Goal: Task Accomplishment & Management: Manage account settings

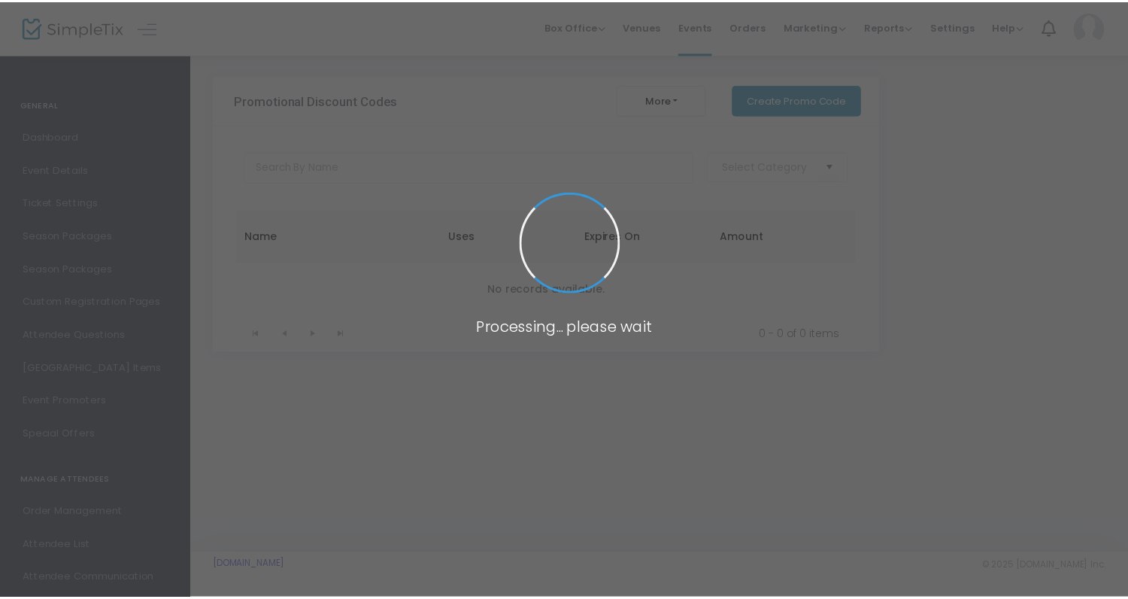
scroll to position [198, 0]
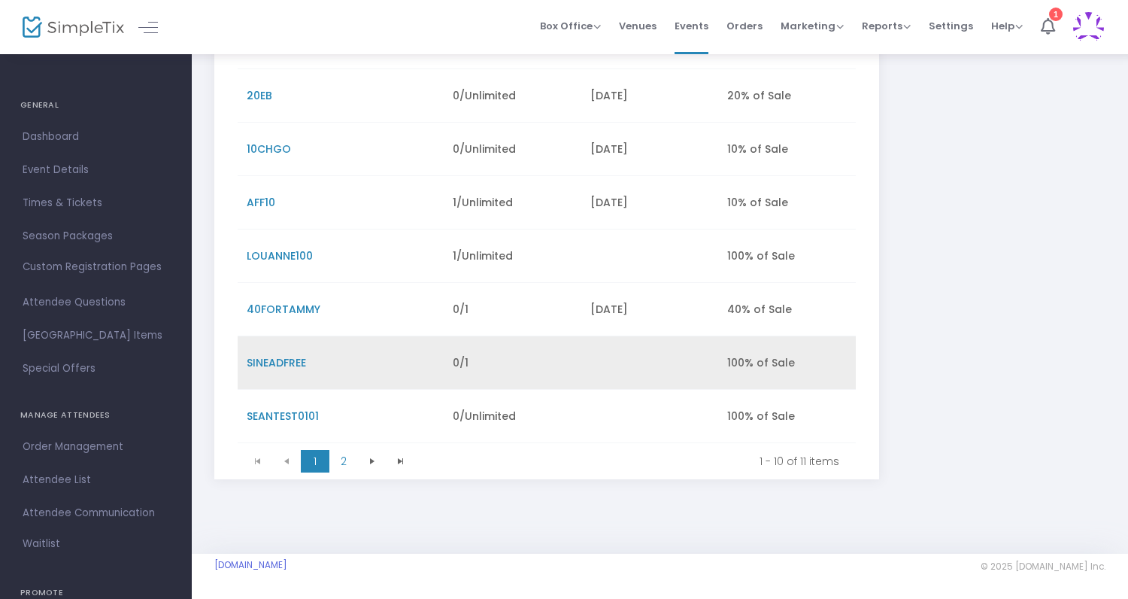
scroll to position [353, 0]
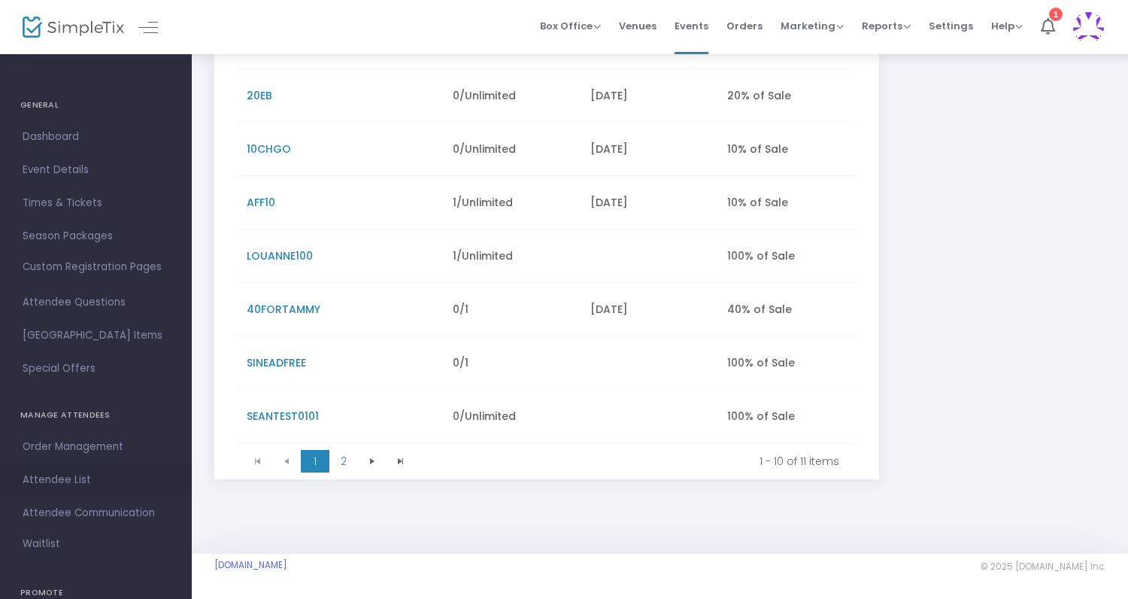
click at [65, 478] on span "Attendee List" at bounding box center [96, 480] width 147 height 20
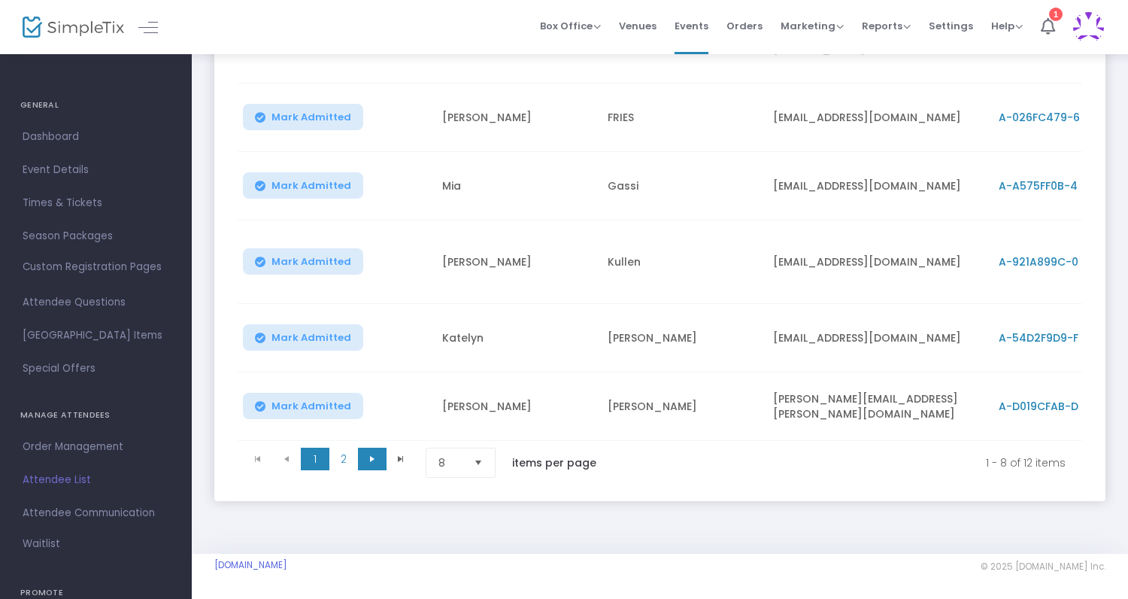
scroll to position [444, 0]
click at [345, 457] on span "2" at bounding box center [343, 458] width 29 height 23
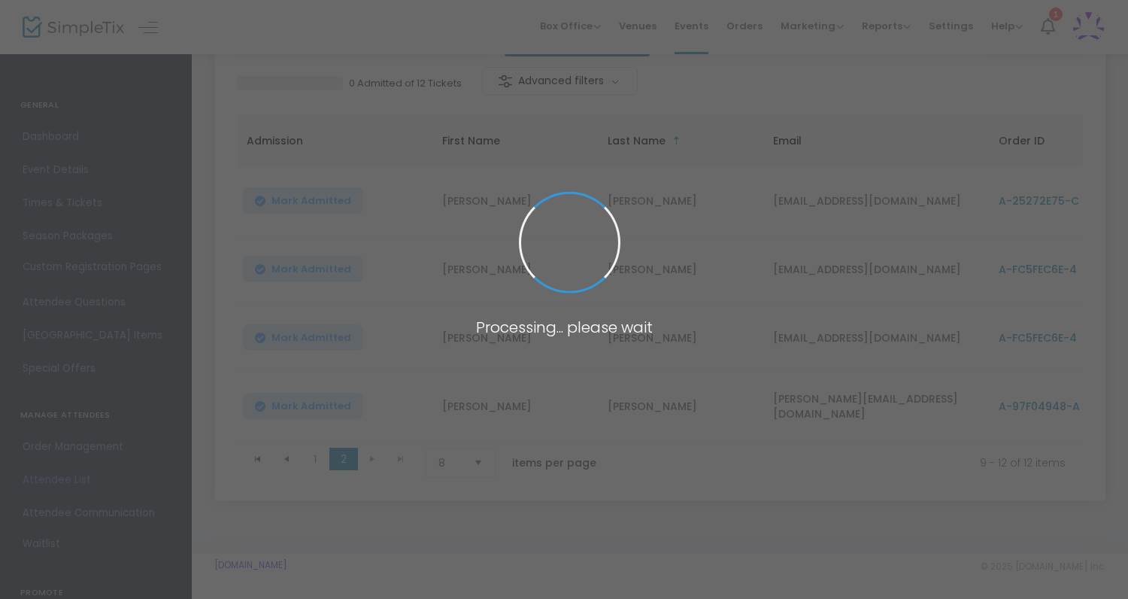
scroll to position [141, 0]
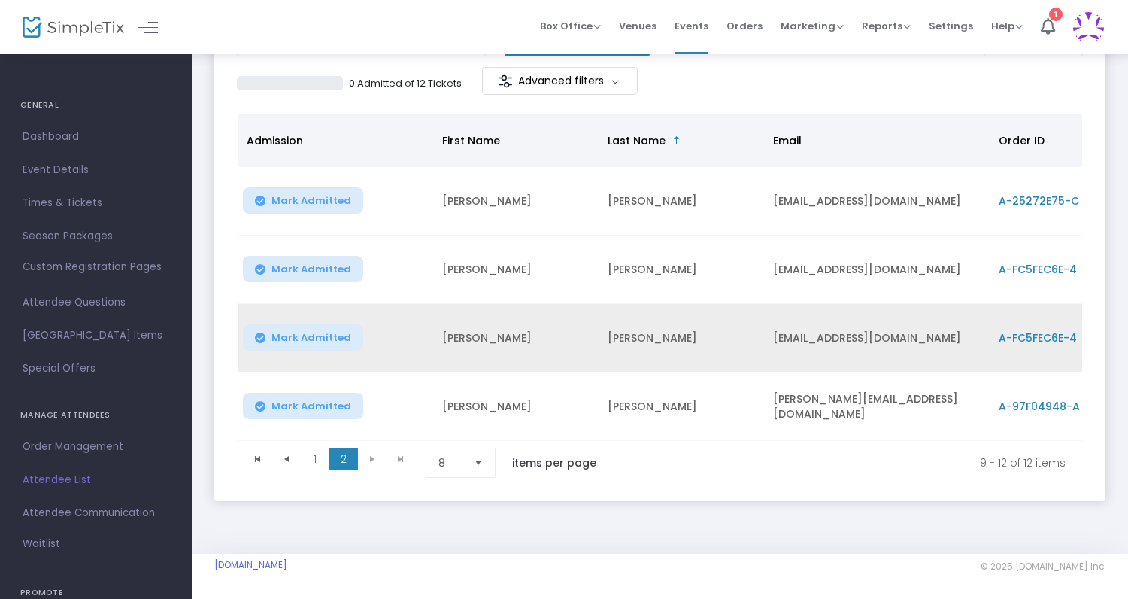
click at [830, 329] on td "cschmidtrn1986@gmail.com" at bounding box center [877, 338] width 226 height 68
drag, startPoint x: 774, startPoint y: 328, endPoint x: 929, endPoint y: 326, distance: 154.2
click at [929, 326] on td "cschmidtrn1986@gmail.com" at bounding box center [877, 338] width 226 height 68
copy td "cschmidtrn1986@gmail.com"
